Goal: Transaction & Acquisition: Purchase product/service

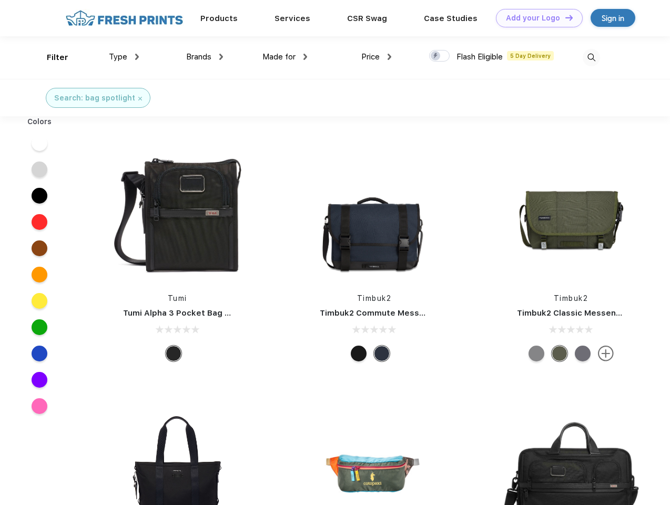
scroll to position [1, 0]
click at [535, 18] on link "Add your Logo Design Tool" at bounding box center [539, 18] width 87 height 18
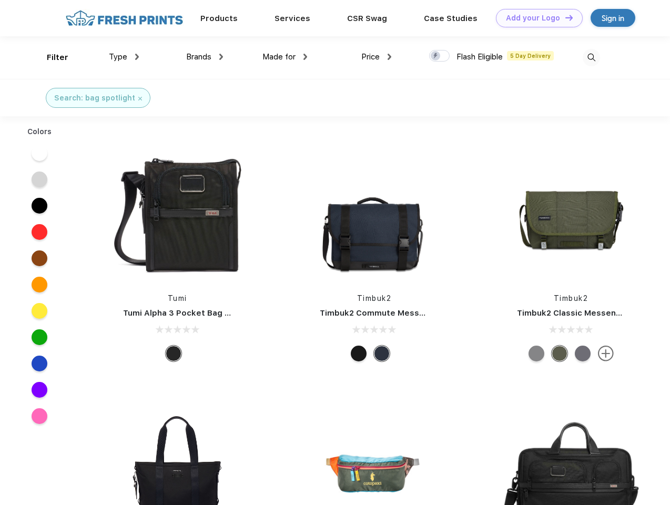
click at [0, 0] on div "Design Tool" at bounding box center [0, 0] width 0 height 0
click at [564, 17] on link "Add your Logo Design Tool" at bounding box center [539, 18] width 87 height 18
click at [50, 57] on div "Filter" at bounding box center [58, 58] width 22 height 12
click at [124, 57] on span "Type" at bounding box center [118, 56] width 18 height 9
click at [204, 57] on span "Brands" at bounding box center [198, 56] width 25 height 9
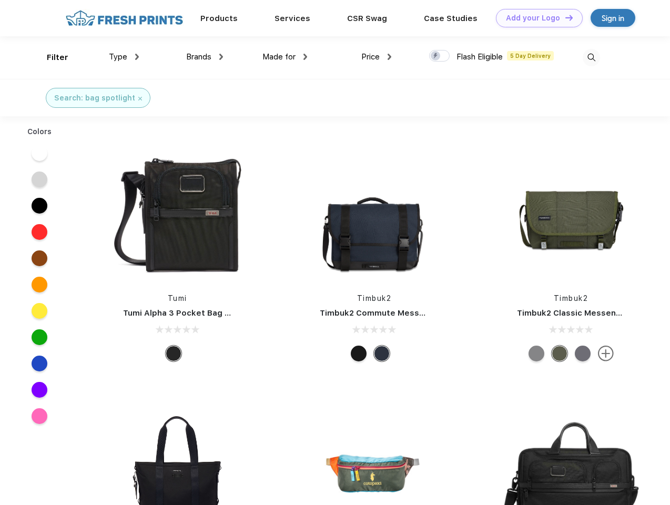
click at [285, 57] on span "Made for" at bounding box center [278, 56] width 33 height 9
click at [376, 57] on span "Price" at bounding box center [370, 56] width 18 height 9
click at [439, 56] on div at bounding box center [439, 56] width 20 height 12
click at [436, 56] on input "checkbox" at bounding box center [432, 52] width 7 height 7
click at [591, 57] on img at bounding box center [590, 57] width 17 height 17
